Goal: Task Accomplishment & Management: Use online tool/utility

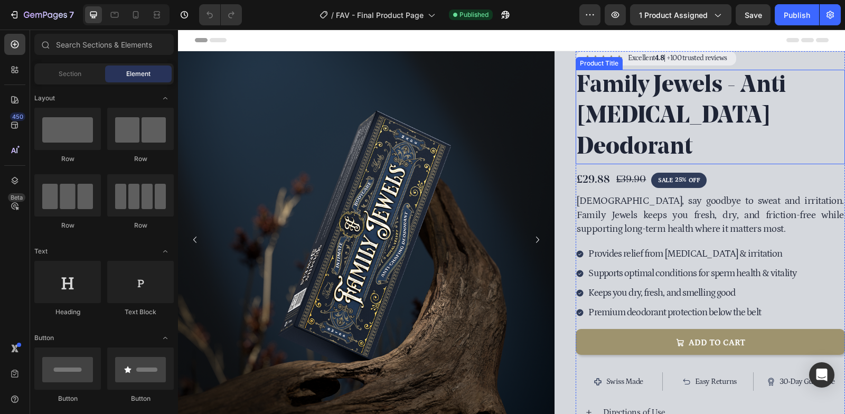
click at [723, 73] on h1 "Family Jewels - Anti [MEDICAL_DATA] Deodorant" at bounding box center [709, 117] width 269 height 95
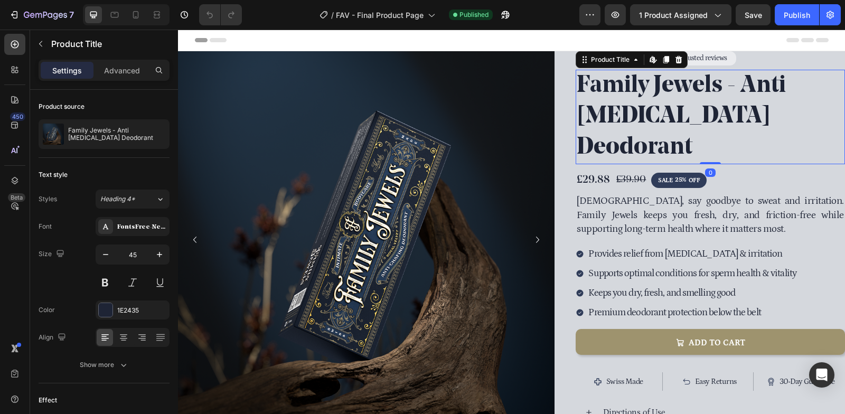
click at [674, 87] on h1 "Family Jewels - Anti [MEDICAL_DATA] Deodorant" at bounding box center [709, 117] width 269 height 95
click at [625, 61] on div "Product Title" at bounding box center [610, 60] width 43 height 10
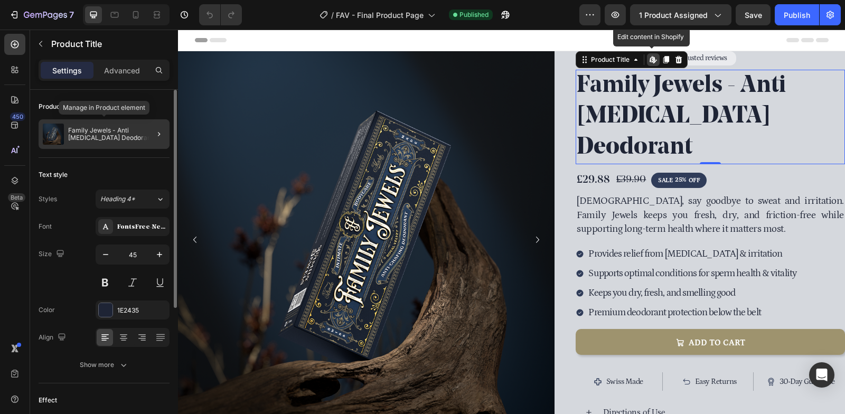
click at [118, 127] on p "Family Jewels - Anti [MEDICAL_DATA] Deodorant" at bounding box center [116, 134] width 97 height 15
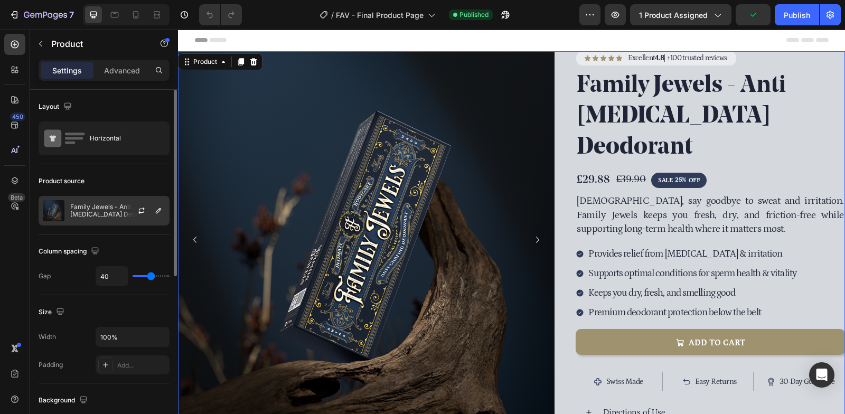
click at [119, 209] on p "Family Jewels - Anti [MEDICAL_DATA] Deodorant" at bounding box center [117, 210] width 94 height 15
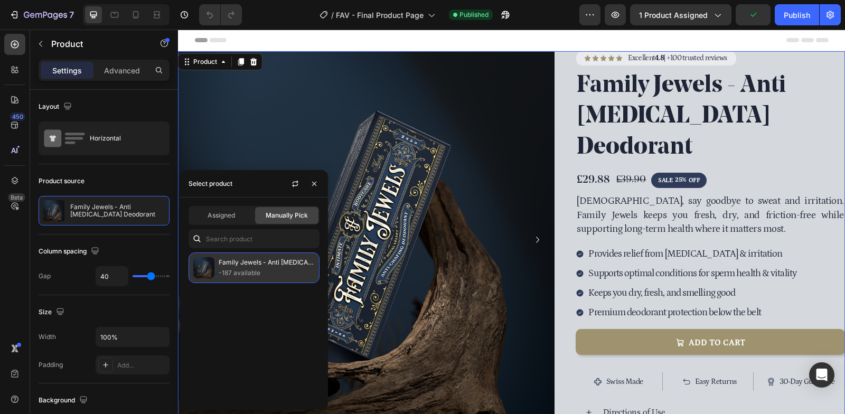
click at [254, 268] on p "-187 available" at bounding box center [267, 273] width 96 height 11
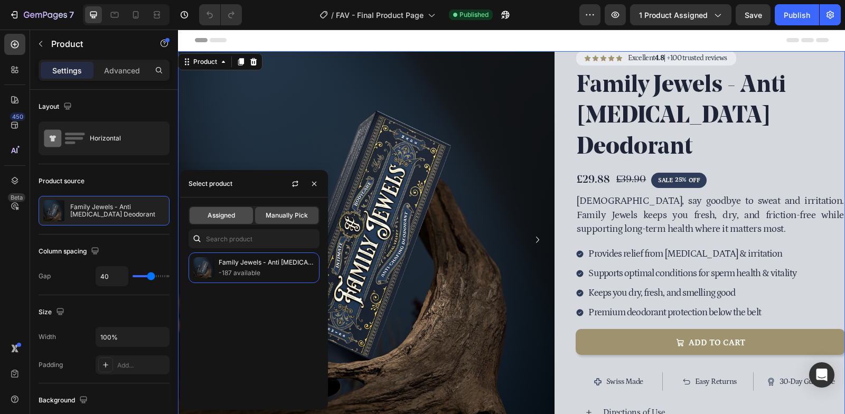
click at [233, 217] on span "Assigned" at bounding box center [220, 216] width 27 height 10
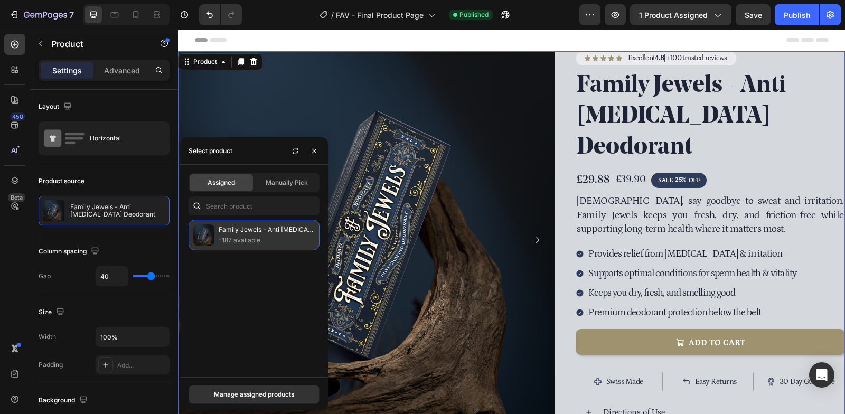
click at [272, 221] on div "Family Jewels - Anti [MEDICAL_DATA] Deodorant -187 available" at bounding box center [253, 235] width 131 height 31
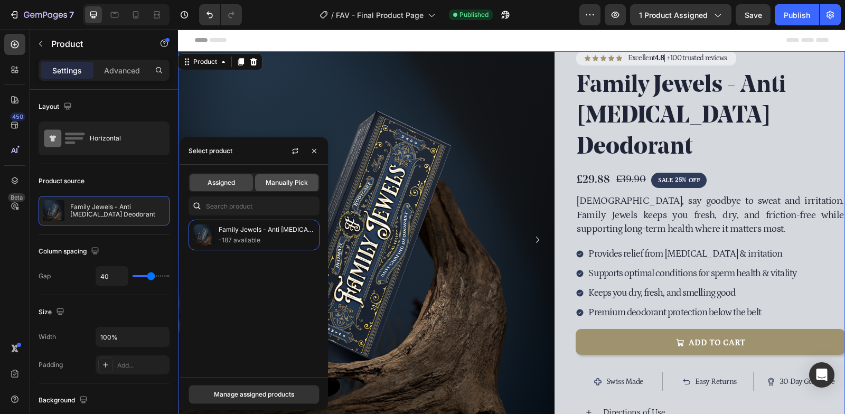
click at [281, 188] on div "Manually Pick" at bounding box center [286, 182] width 63 height 17
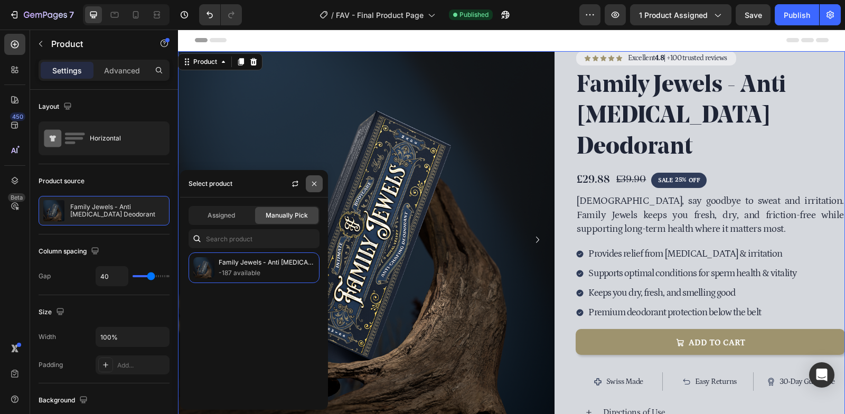
click at [317, 183] on icon "button" at bounding box center [314, 183] width 8 height 8
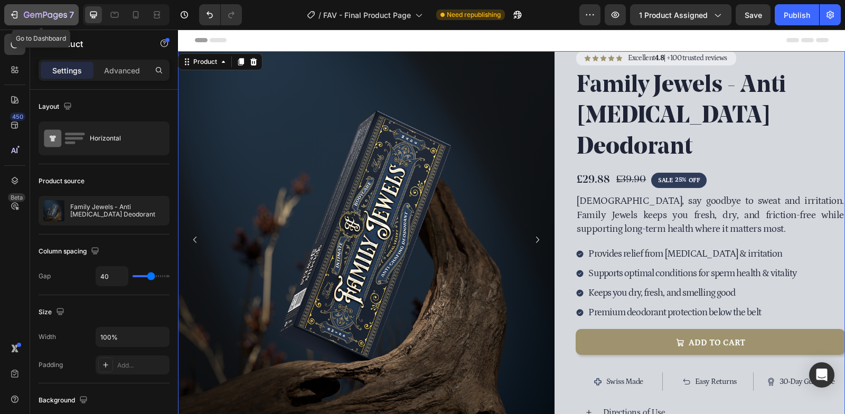
click at [25, 16] on icon "button" at bounding box center [45, 15] width 43 height 9
